Goal: Entertainment & Leisure: Consume media (video, audio)

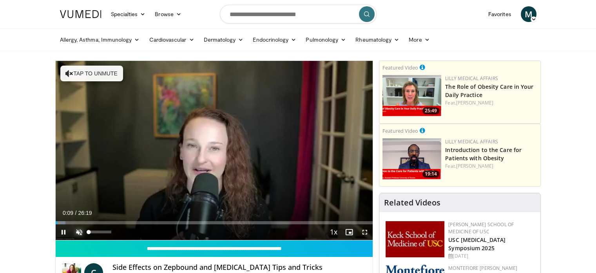
click at [80, 232] on span "Video Player" at bounding box center [79, 232] width 16 height 16
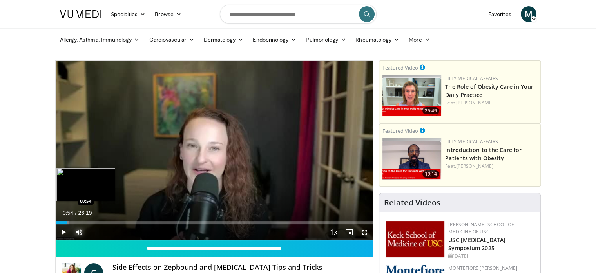
click at [67, 221] on div "Progress Bar" at bounding box center [67, 222] width 1 height 3
click at [72, 219] on div "10 seconds Tap to unmute" at bounding box center [215, 150] width 318 height 179
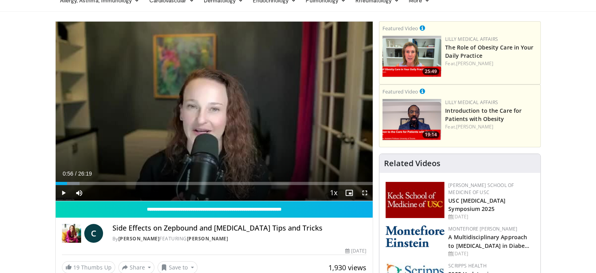
drag, startPoint x: 49, startPoint y: 180, endPoint x: 56, endPoint y: 189, distance: 11.7
click at [63, 191] on span "Video Player" at bounding box center [64, 193] width 16 height 16
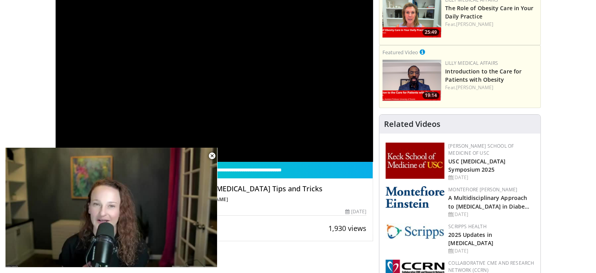
scroll to position [0, 0]
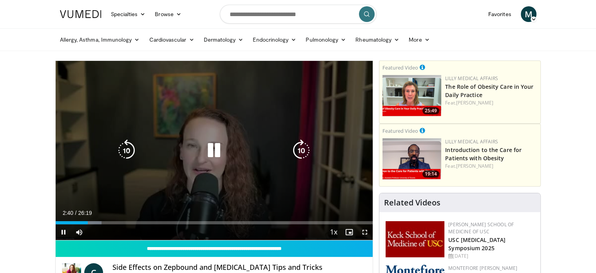
click at [213, 145] on icon "Video Player" at bounding box center [214, 150] width 22 height 22
